Goal: Task Accomplishment & Management: Manage account settings

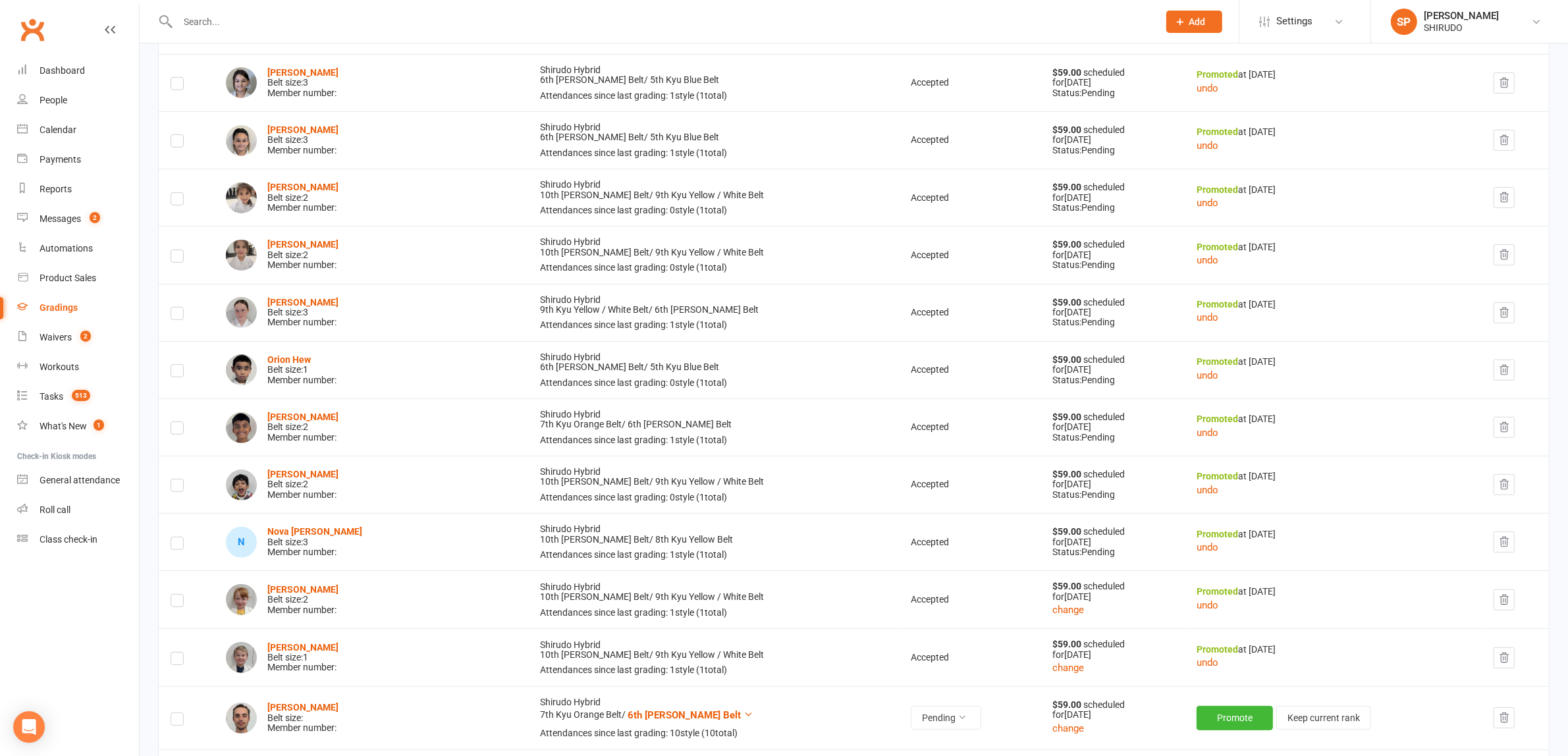
scroll to position [98, 0]
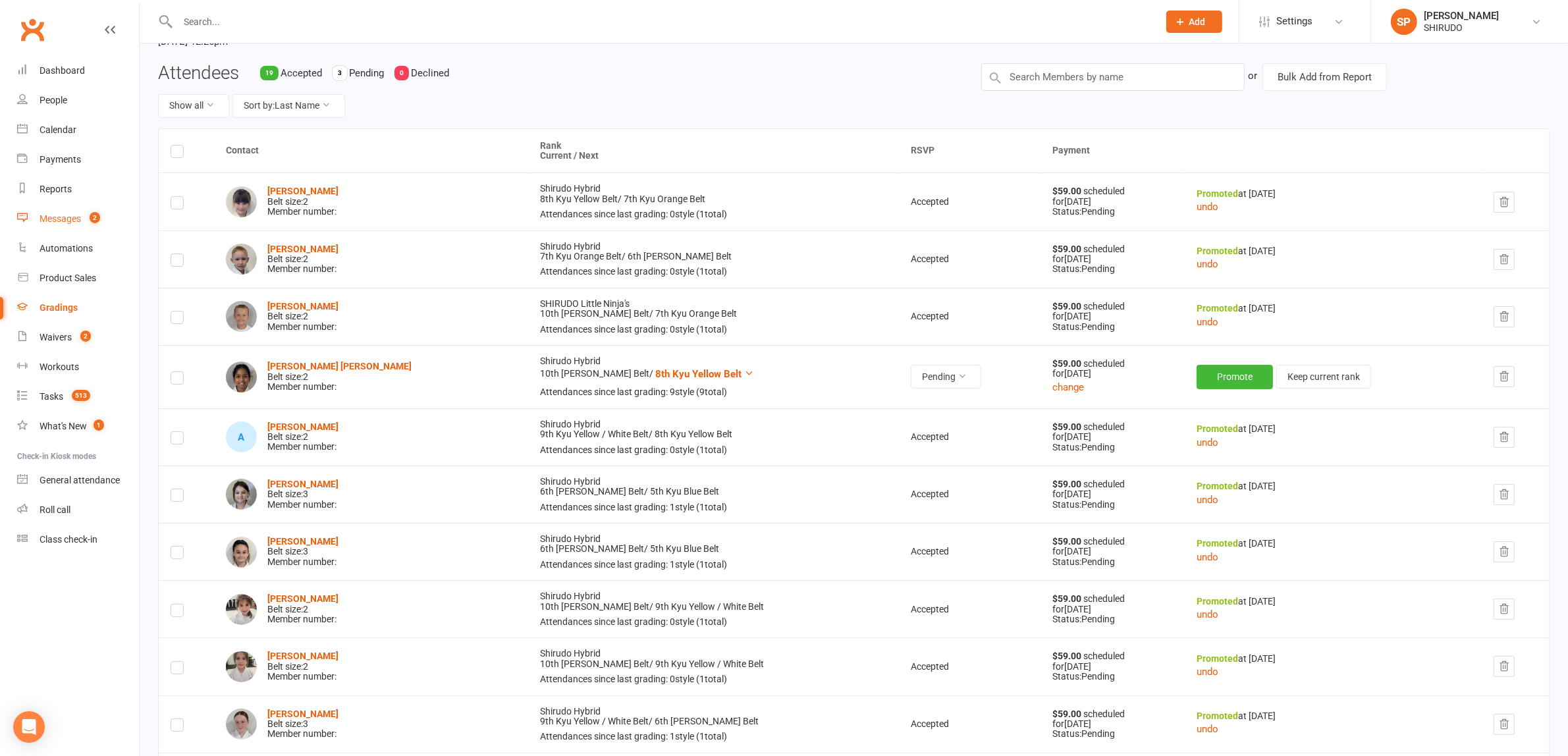
click at [70, 221] on div "Messages" at bounding box center [60, 219] width 42 height 11
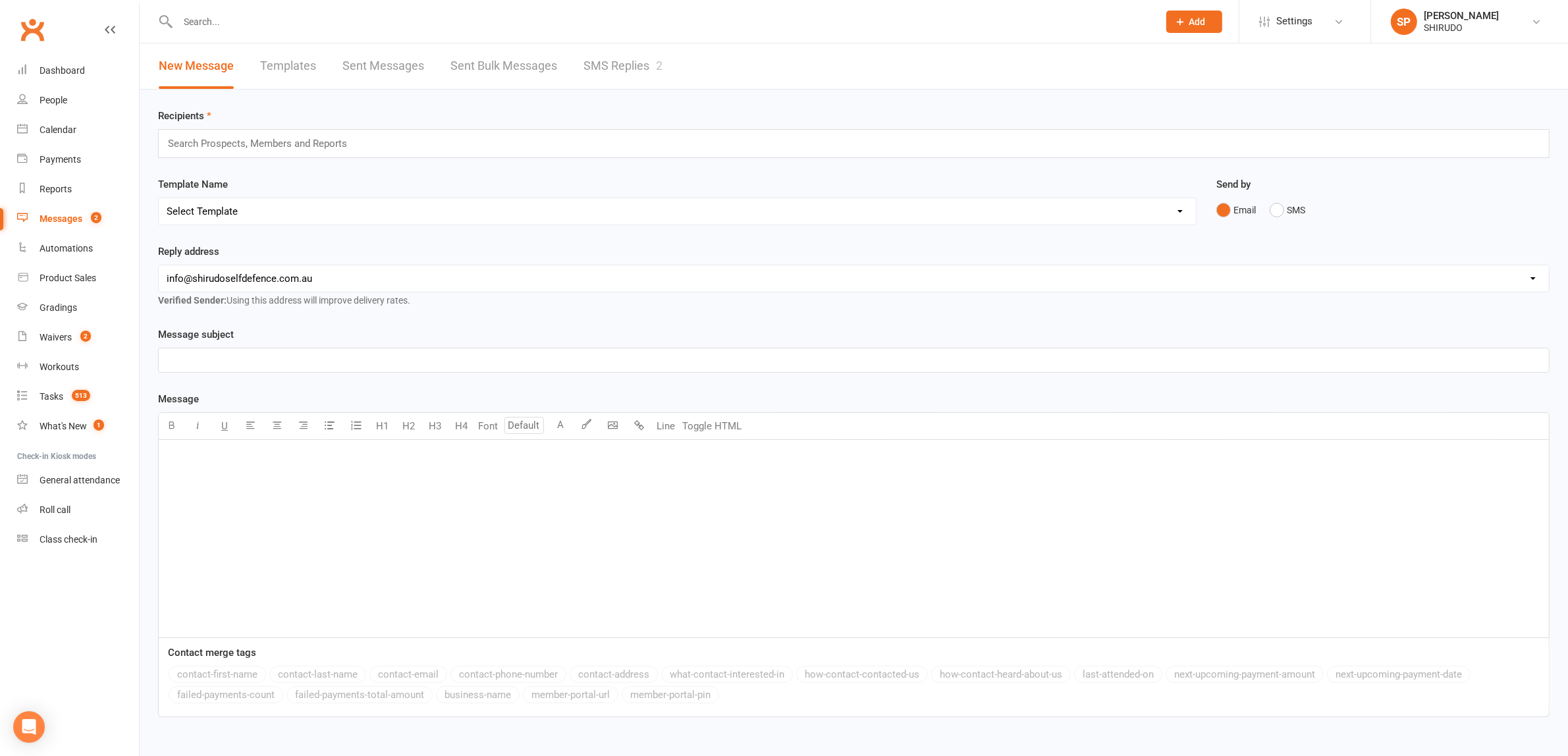
click at [70, 218] on div "Messages" at bounding box center [60, 219] width 43 height 11
click at [71, 214] on div "Messages" at bounding box center [60, 219] width 43 height 11
click at [58, 211] on link "Messages 2" at bounding box center [78, 219] width 122 height 30
click at [61, 214] on div "Messages" at bounding box center [60, 219] width 43 height 11
click at [618, 63] on link "SMS Replies 2" at bounding box center [622, 66] width 79 height 45
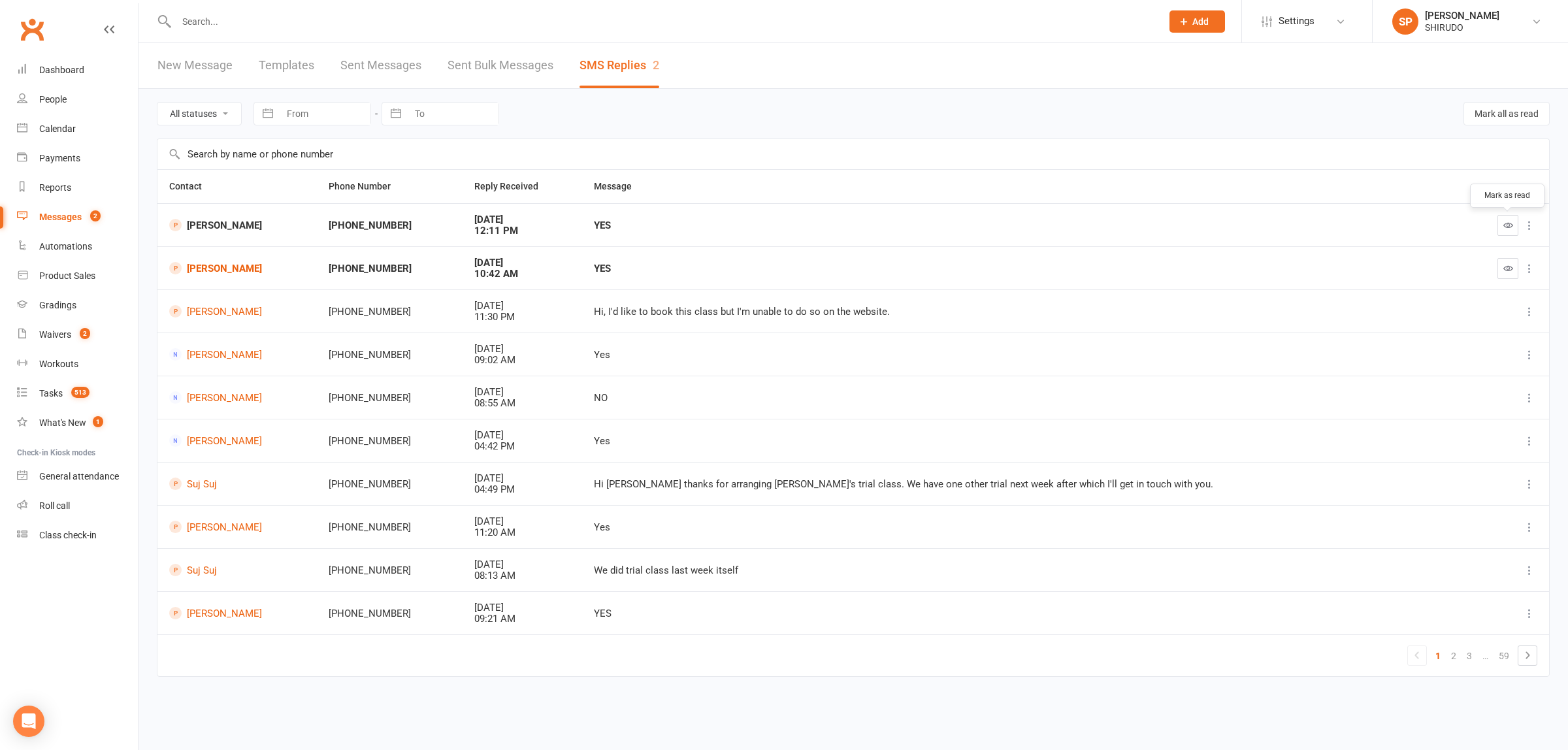
click at [1503, 225] on icon "button" at bounding box center [1508, 225] width 10 height 10
click at [1510, 267] on icon "button" at bounding box center [1508, 268] width 10 height 10
click at [48, 334] on div "Waivers" at bounding box center [55, 334] width 32 height 11
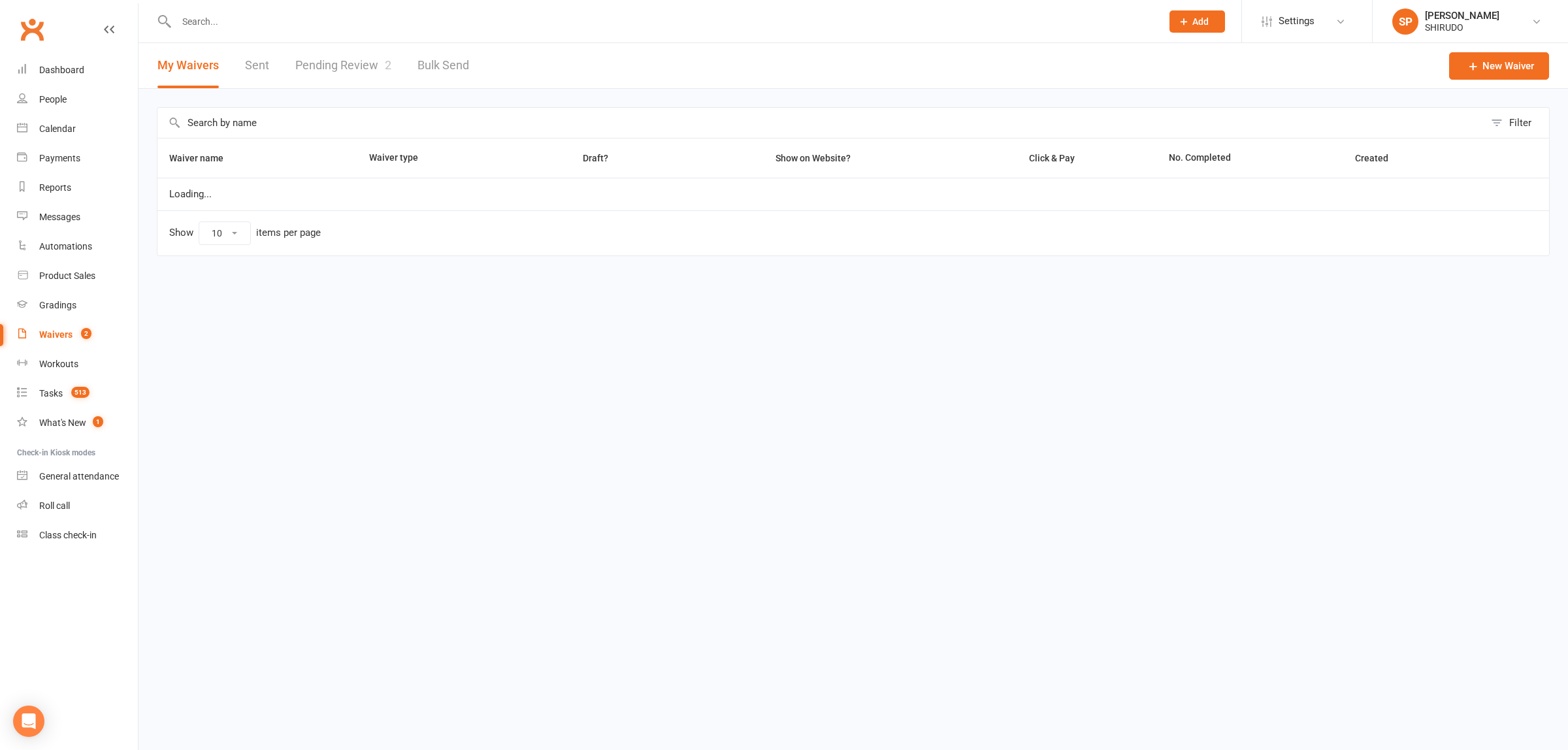
select select "50"
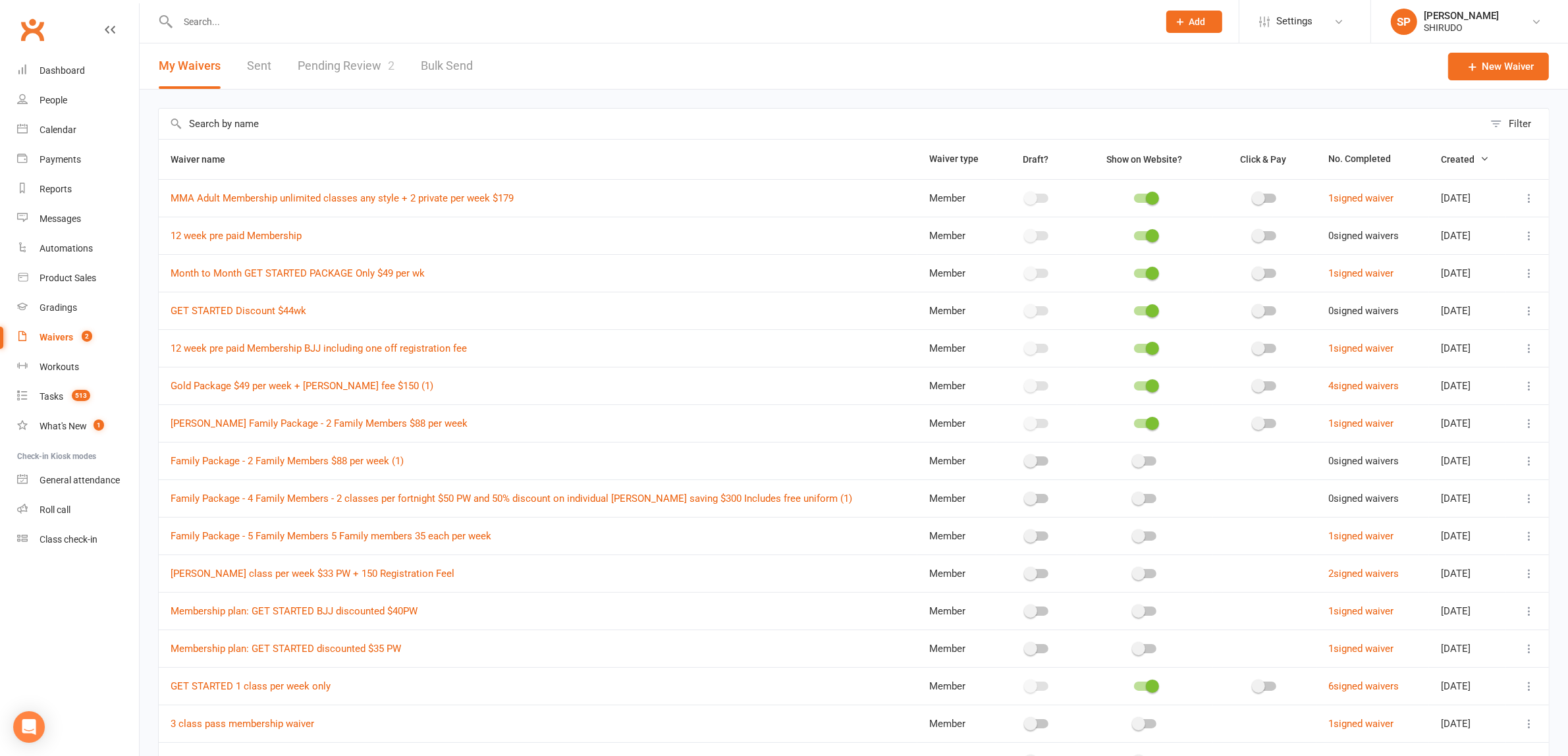
click at [359, 64] on link "Pending Review 2" at bounding box center [346, 66] width 97 height 45
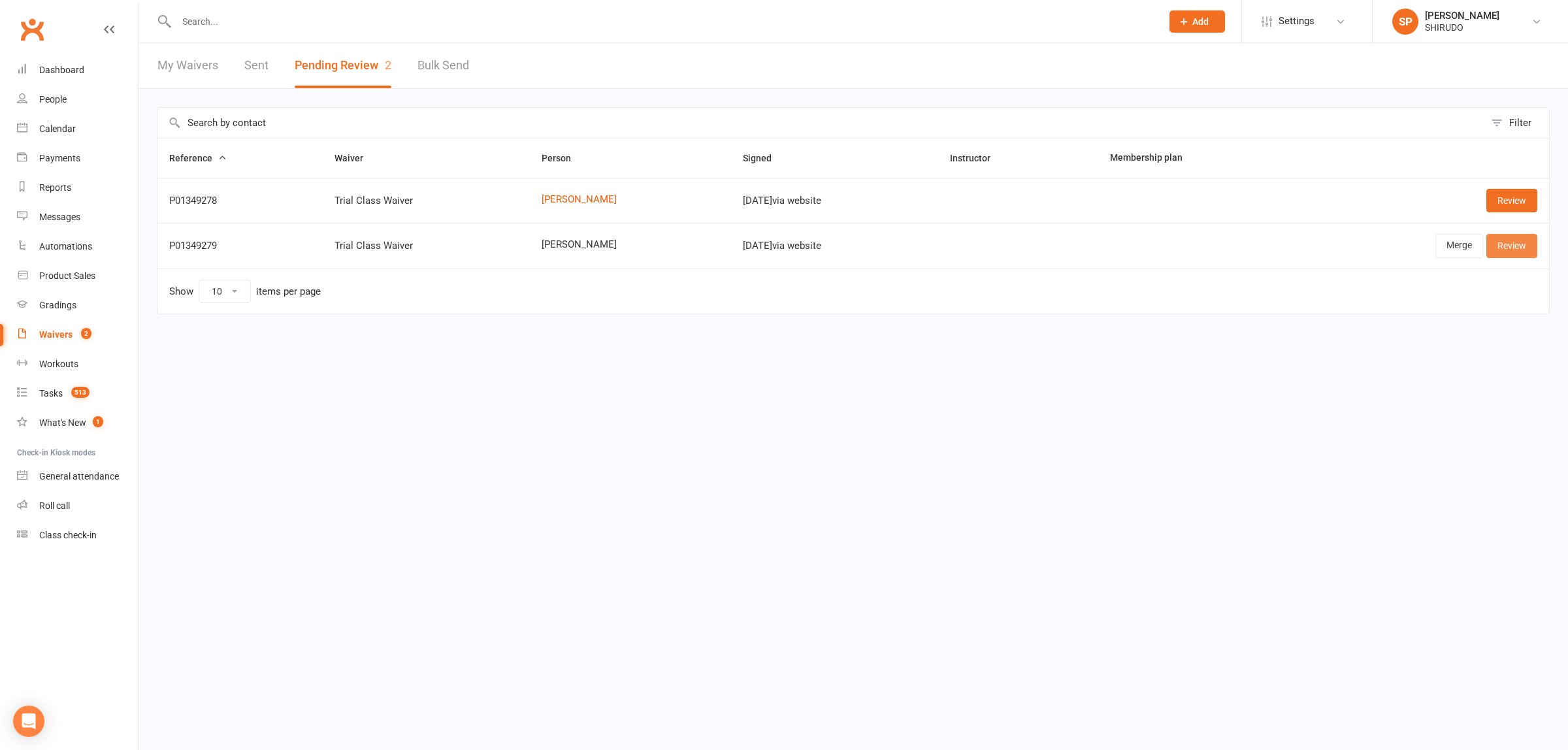
click at [1513, 246] on link "Review" at bounding box center [1512, 246] width 51 height 23
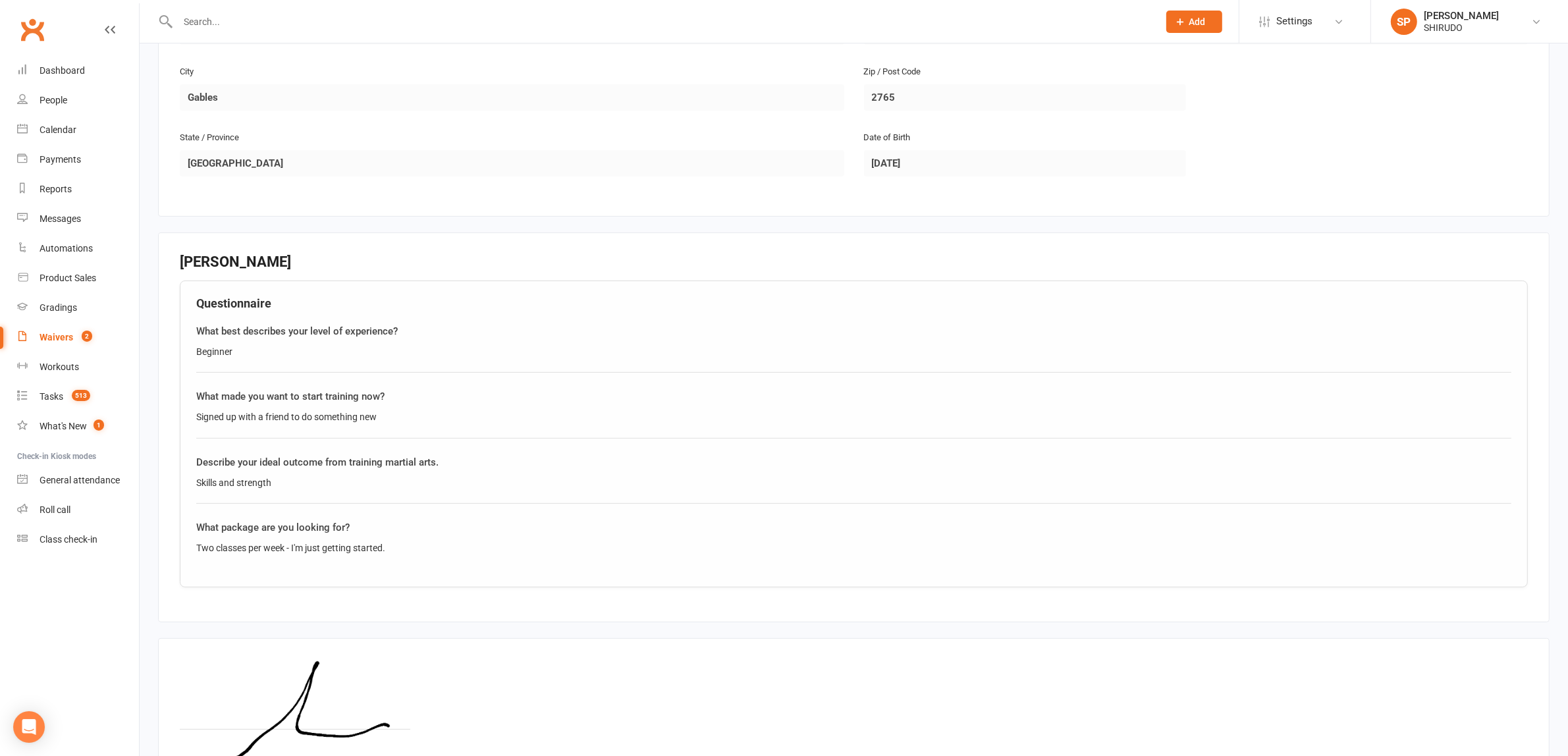
scroll to position [543, 0]
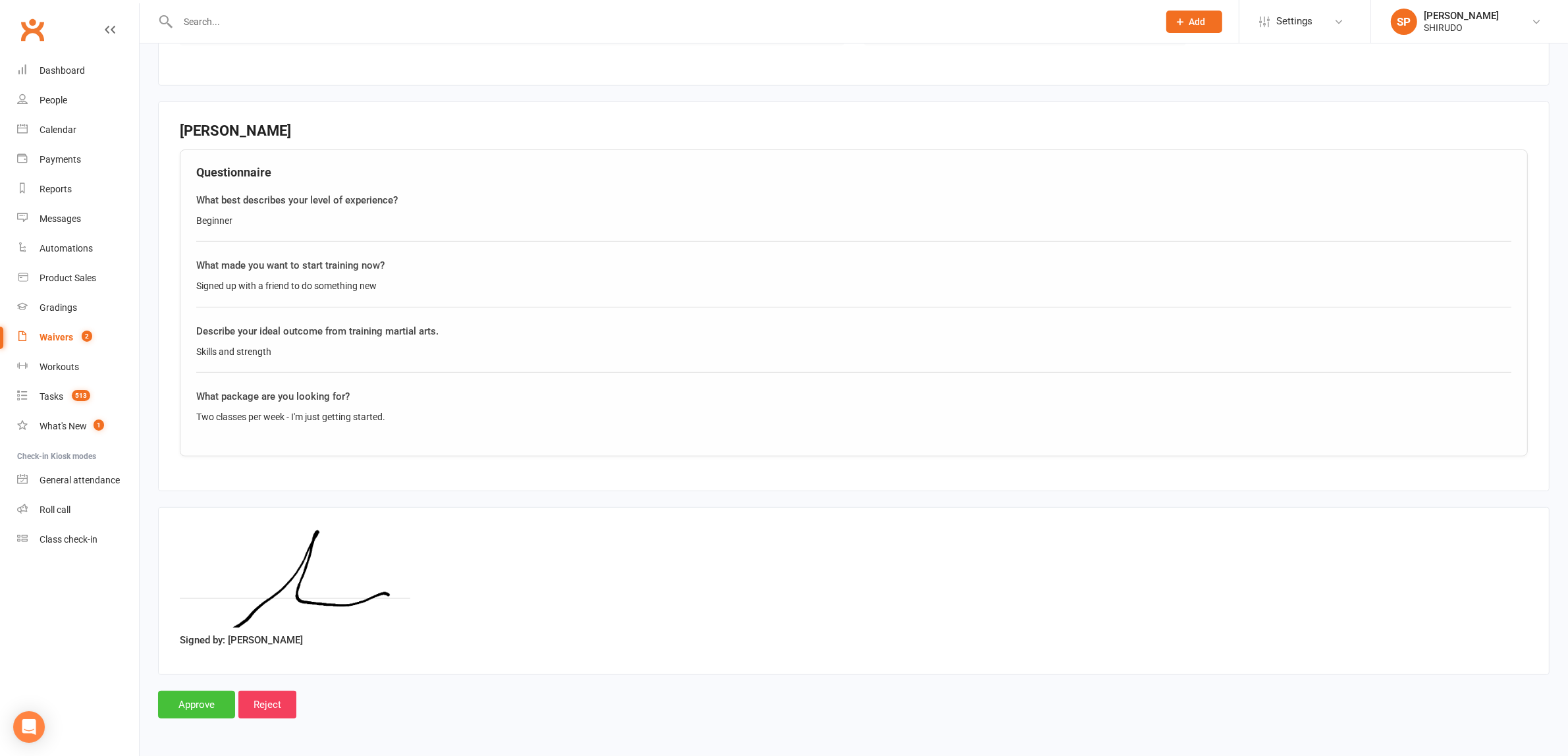
click at [193, 703] on input "Approve" at bounding box center [196, 704] width 77 height 28
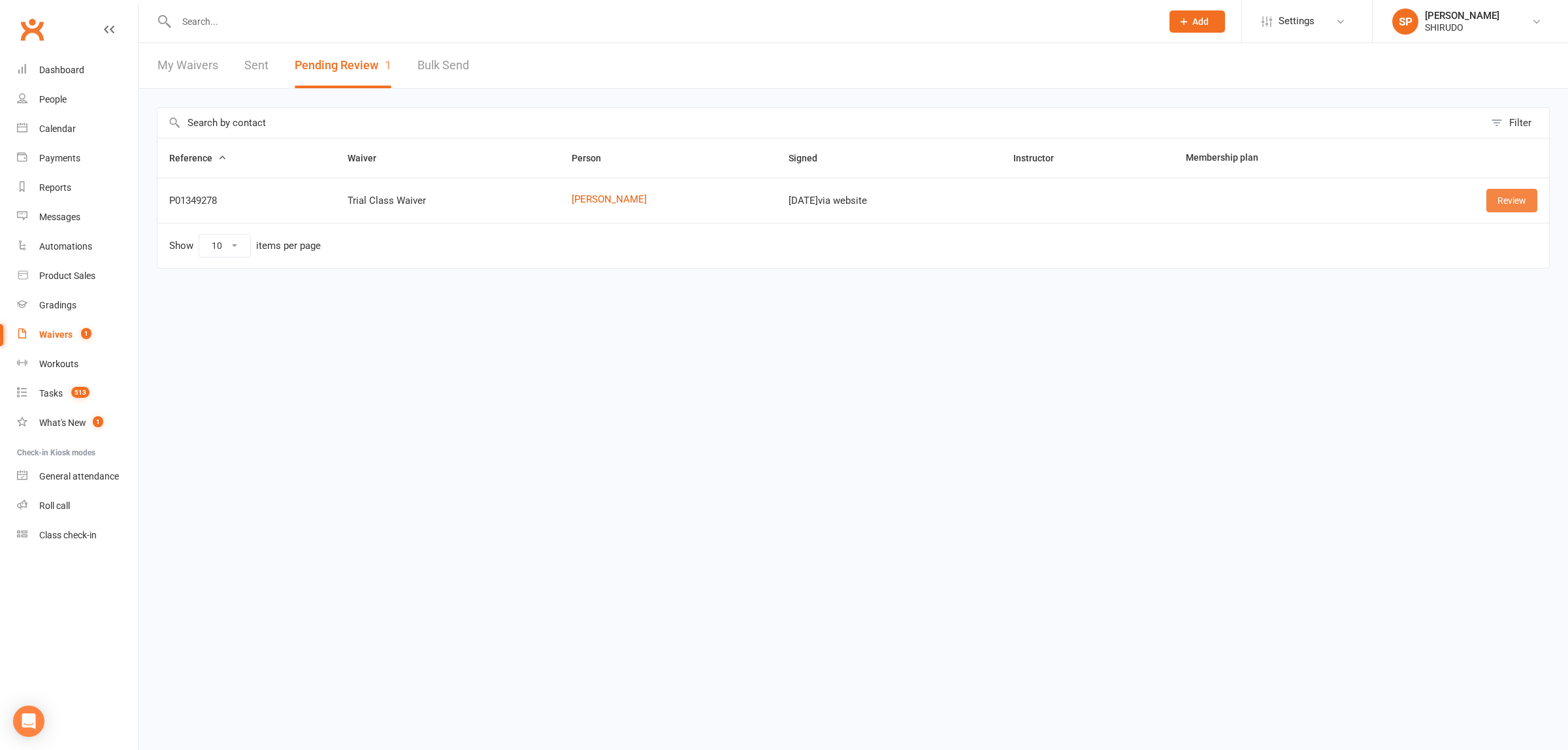
click at [1506, 201] on link "Review" at bounding box center [1512, 200] width 51 height 23
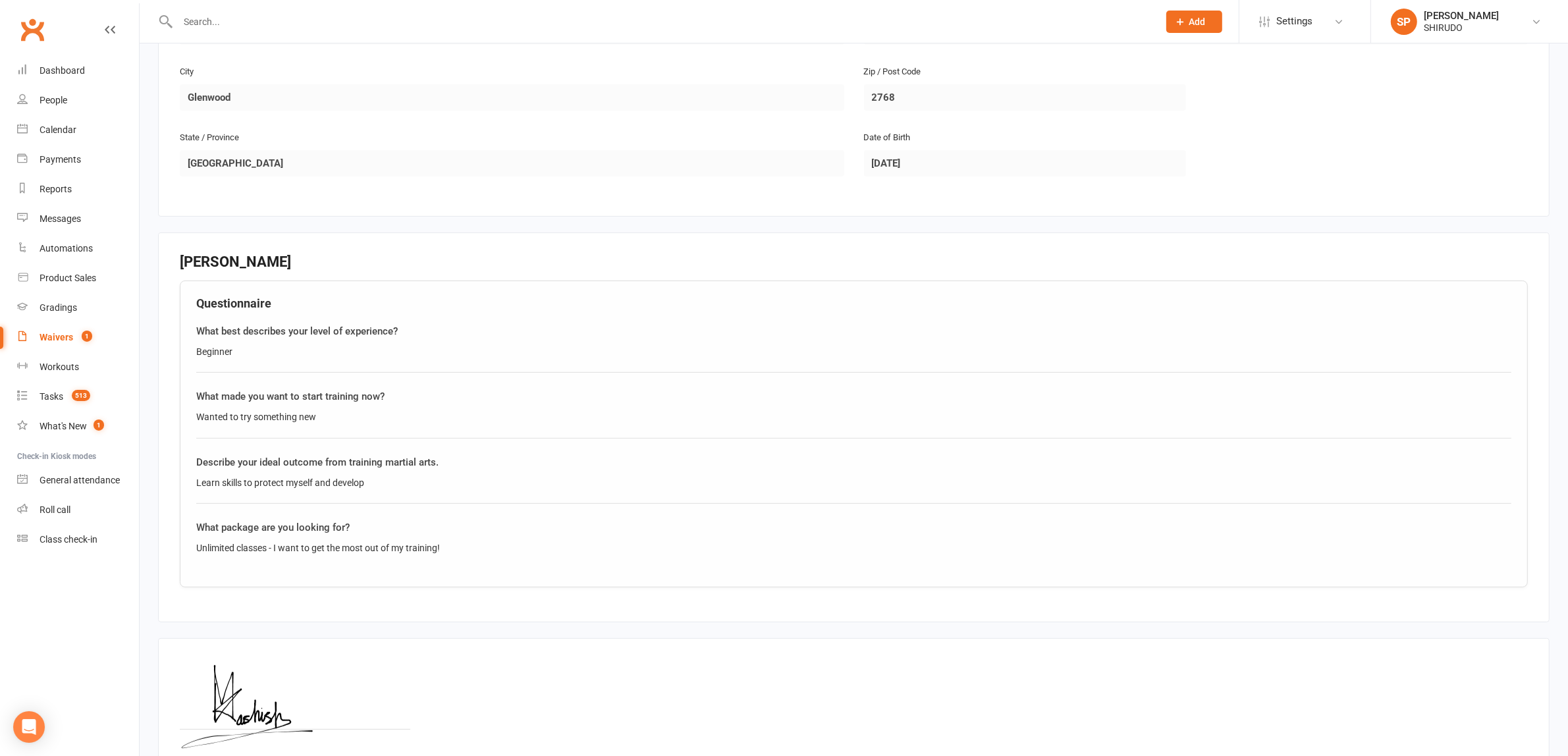
scroll to position [543, 0]
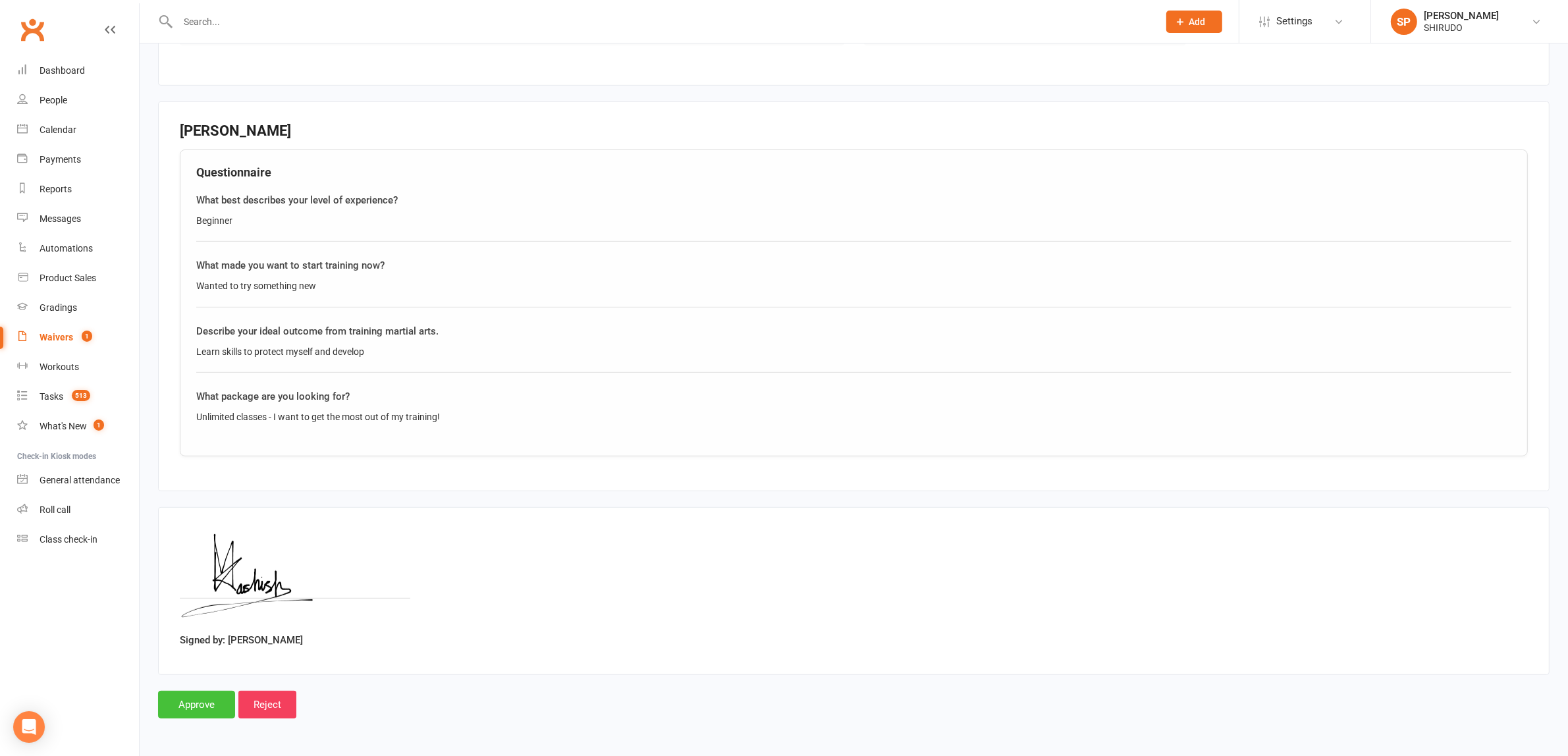
click at [195, 700] on input "Approve" at bounding box center [196, 704] width 77 height 28
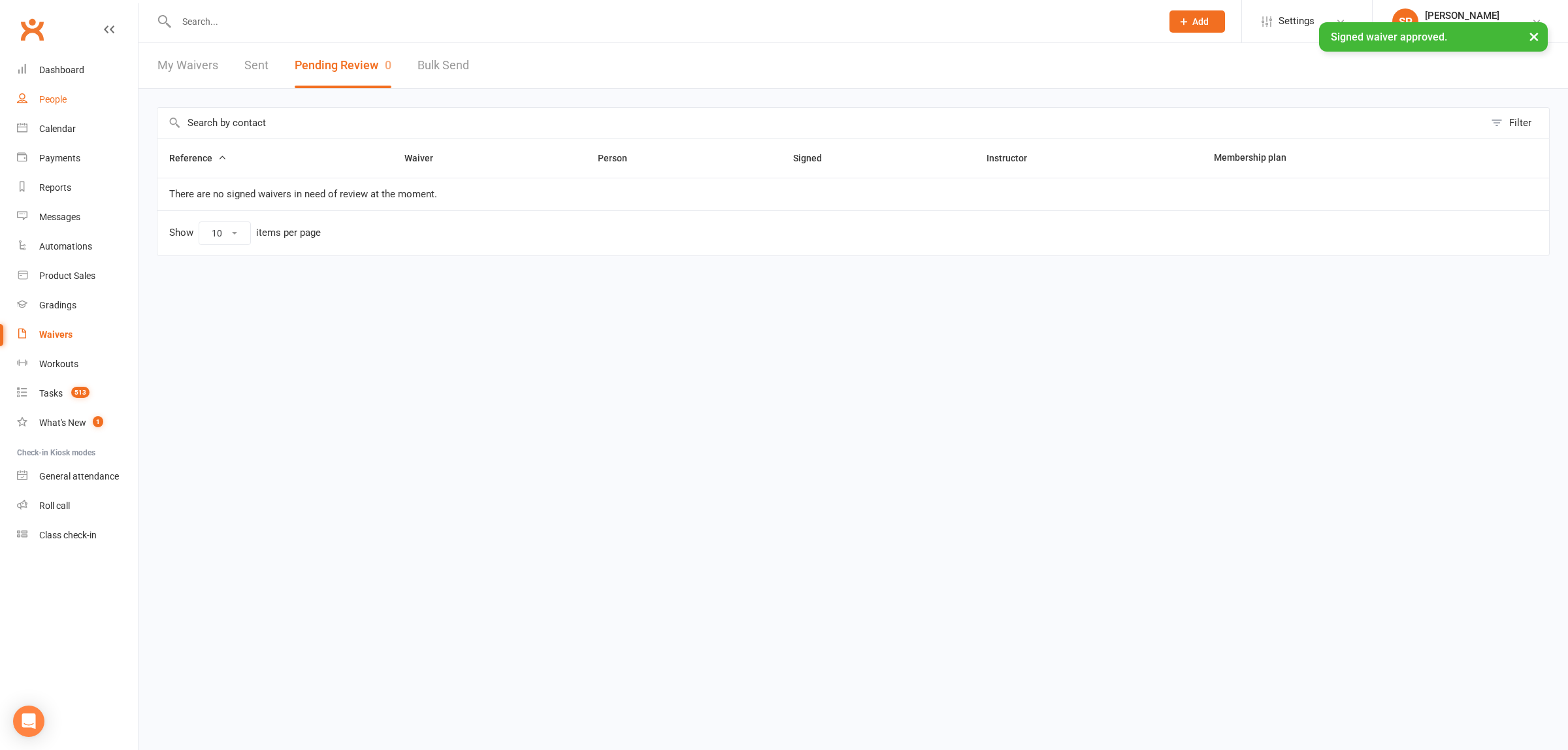
click at [50, 103] on div "People" at bounding box center [52, 99] width 27 height 11
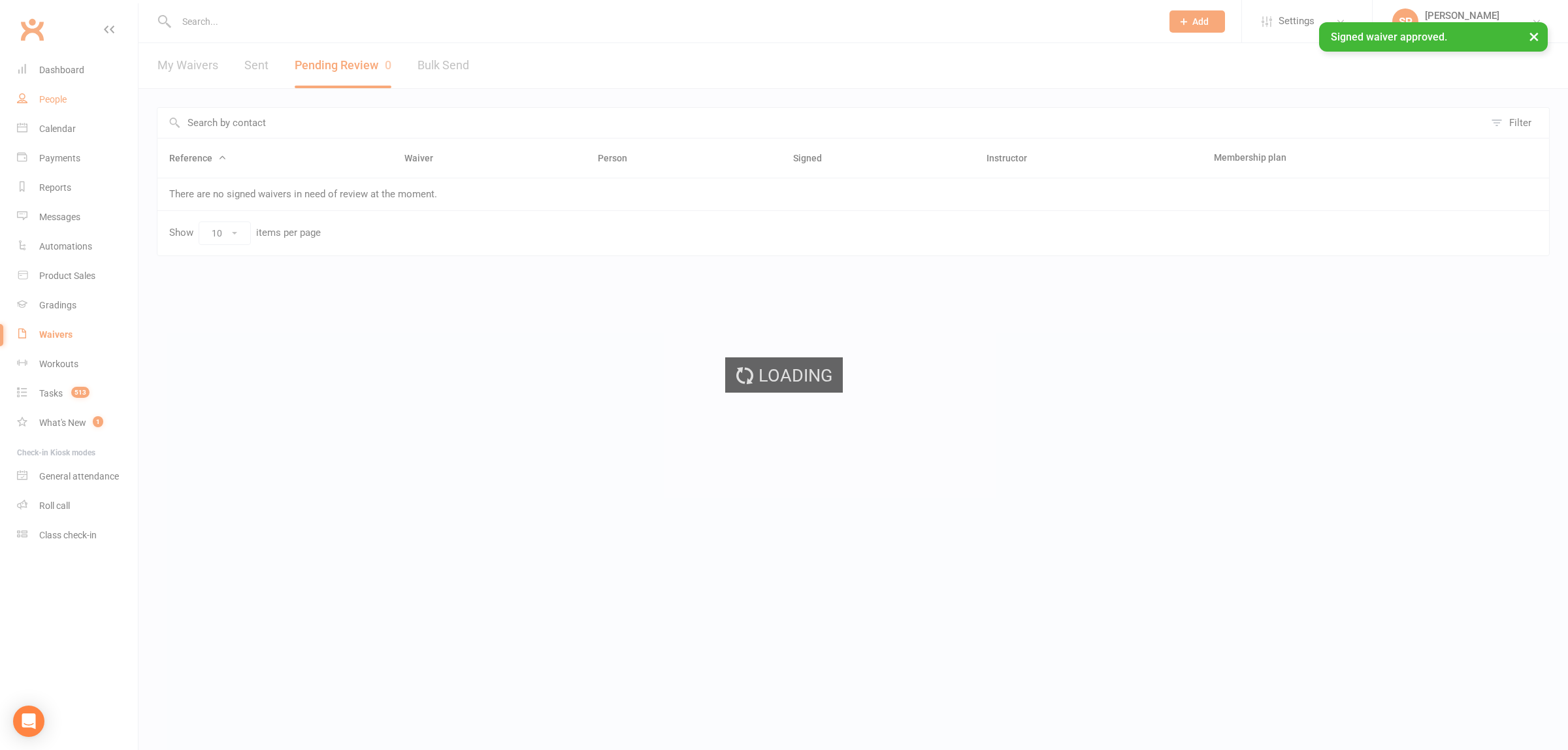
select select "100"
